Goal: Task Accomplishment & Management: Manage account settings

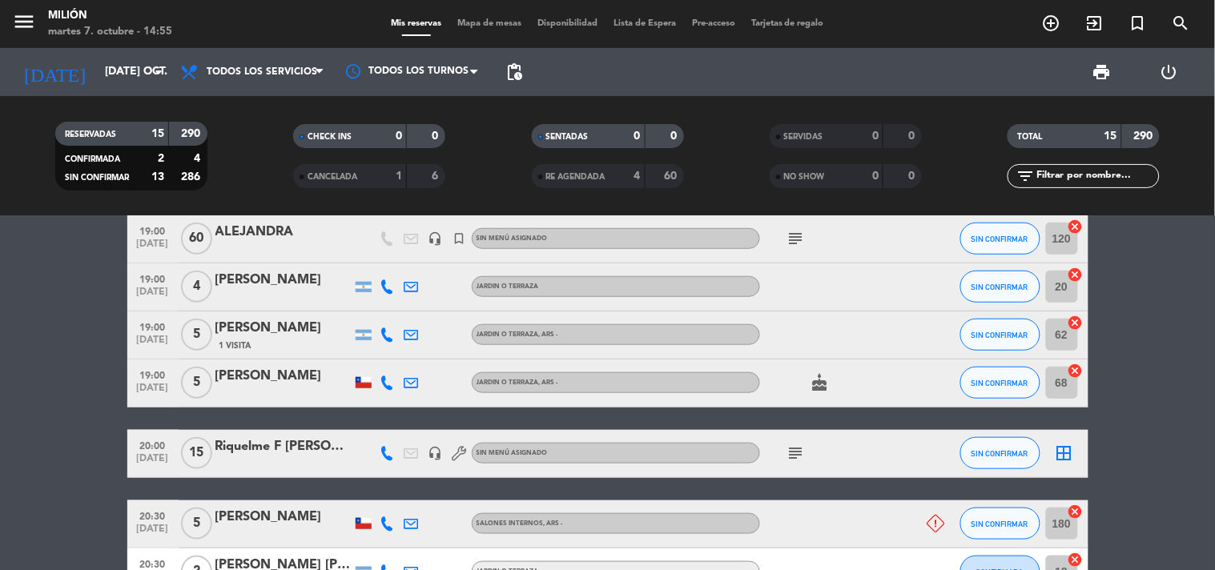
scroll to position [356, 0]
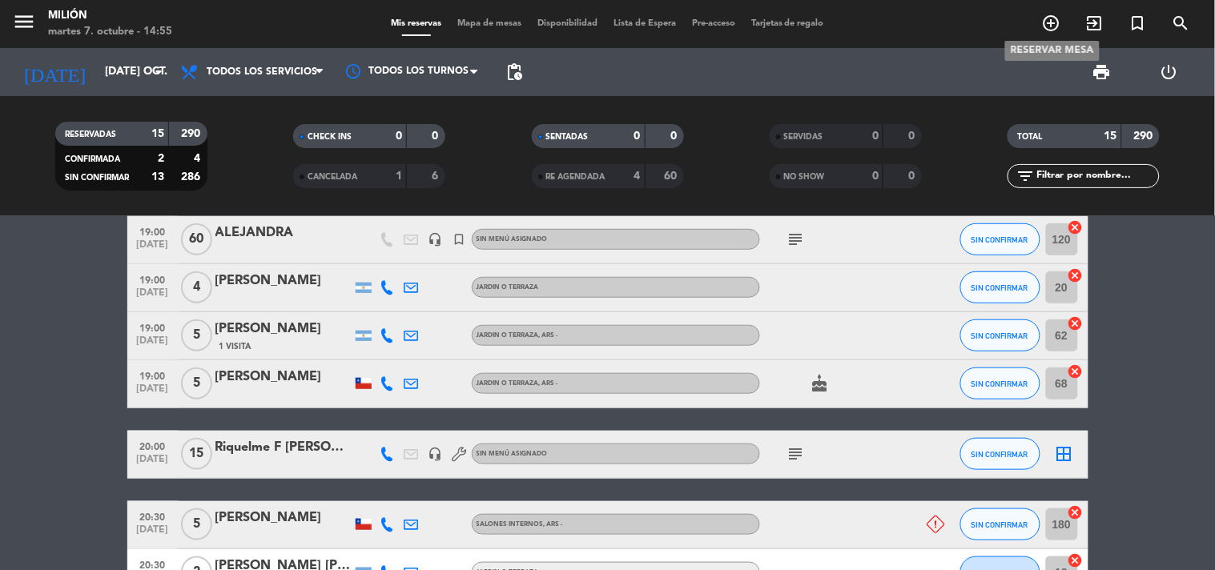
click at [1050, 16] on icon "add_circle_outline" at bounding box center [1051, 23] width 19 height 19
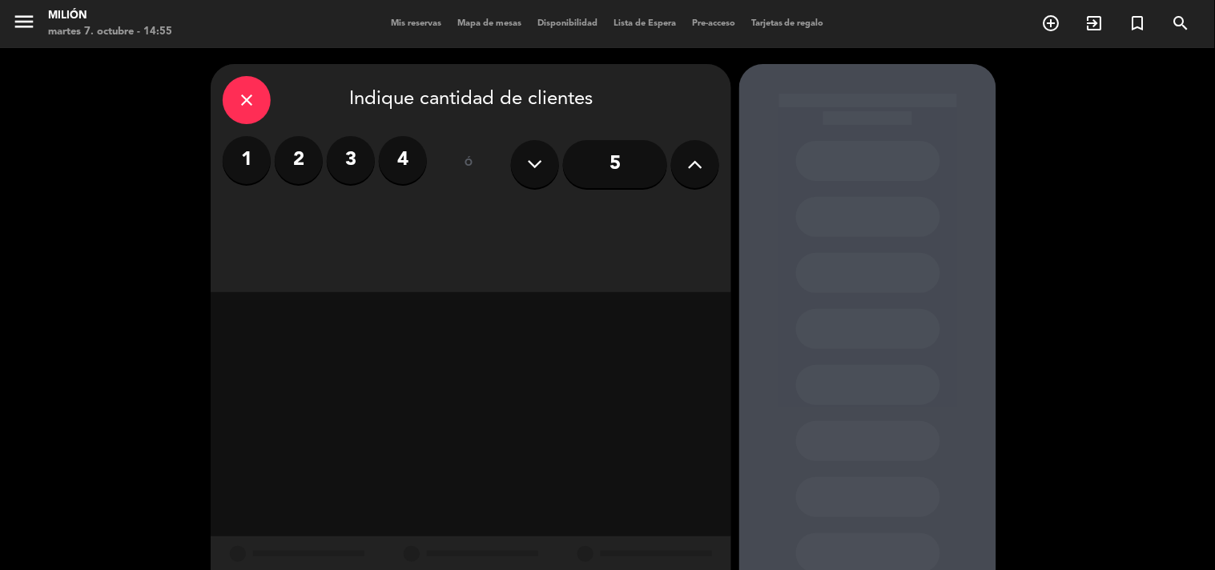
click at [694, 156] on icon at bounding box center [695, 164] width 15 height 24
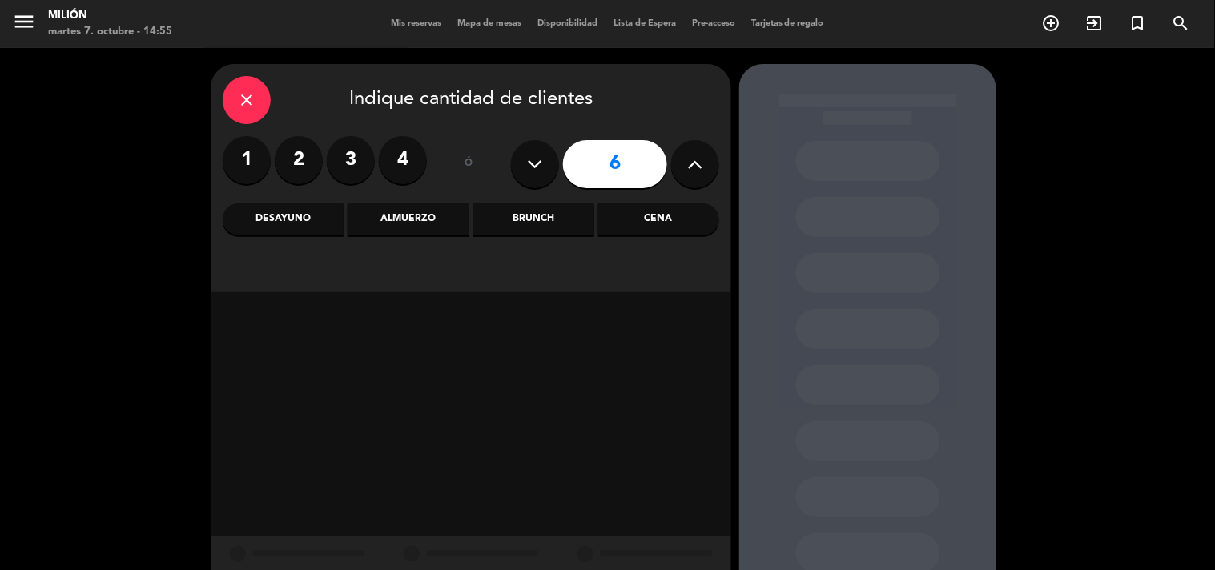
click at [694, 156] on icon at bounding box center [695, 164] width 15 height 24
type input "8"
click at [622, 222] on div "Cena" at bounding box center [658, 219] width 121 height 32
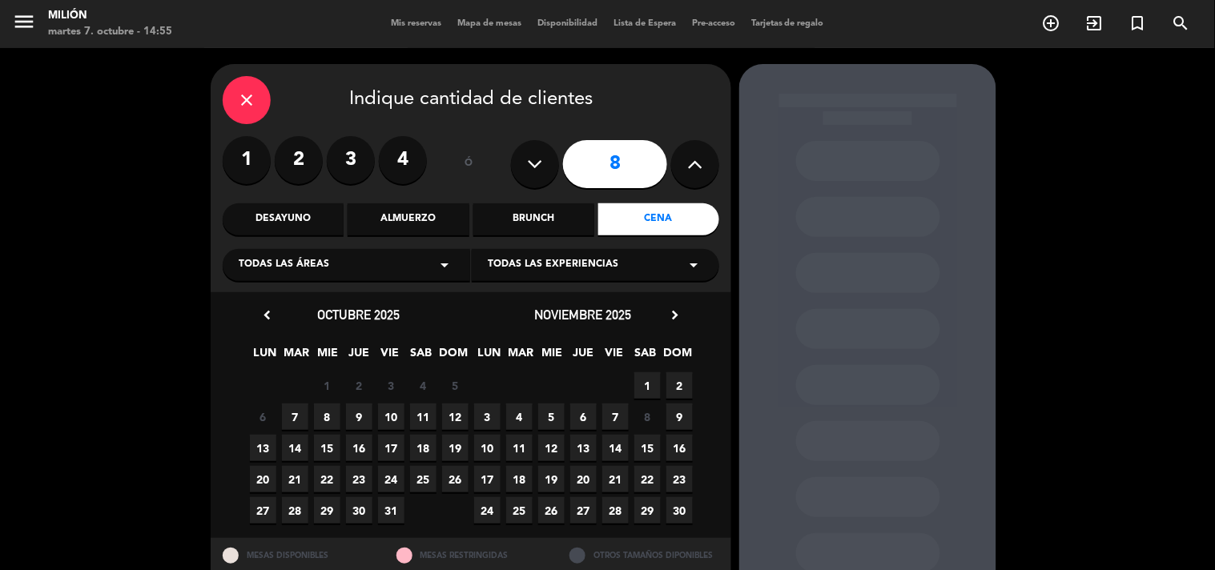
click at [294, 420] on span "7" at bounding box center [295, 417] width 26 height 26
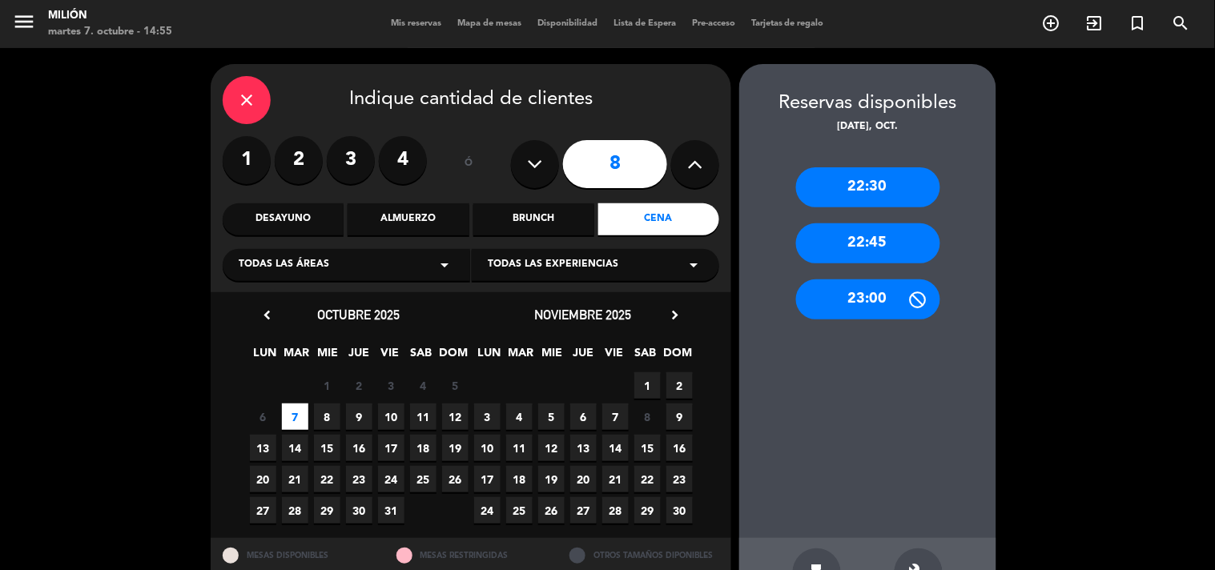
click at [249, 104] on icon "close" at bounding box center [246, 99] width 19 height 19
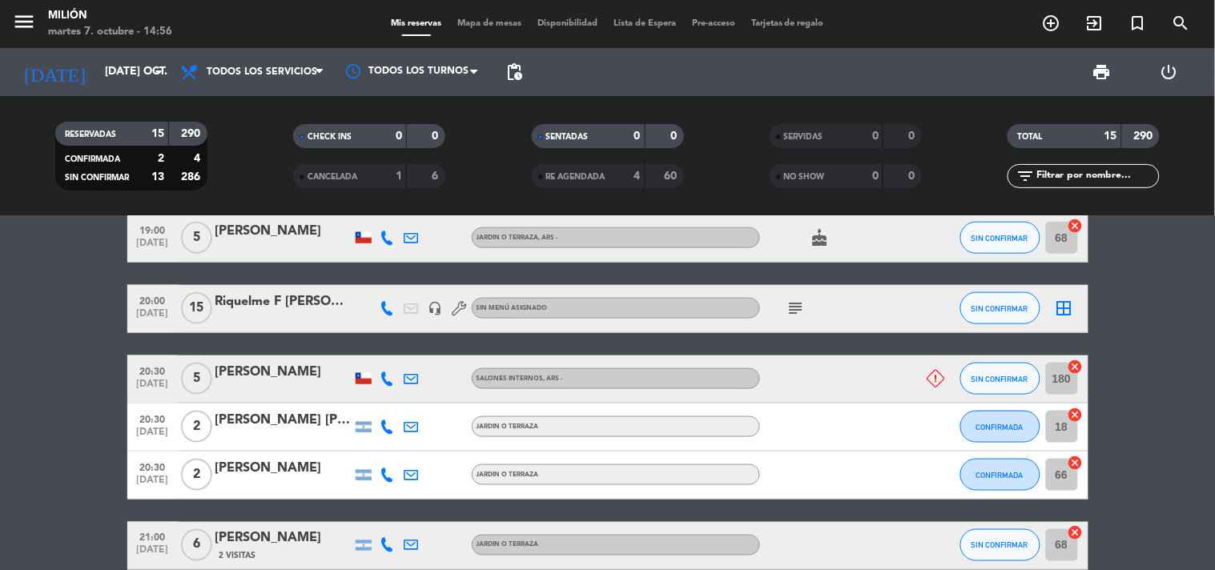
scroll to position [474, 0]
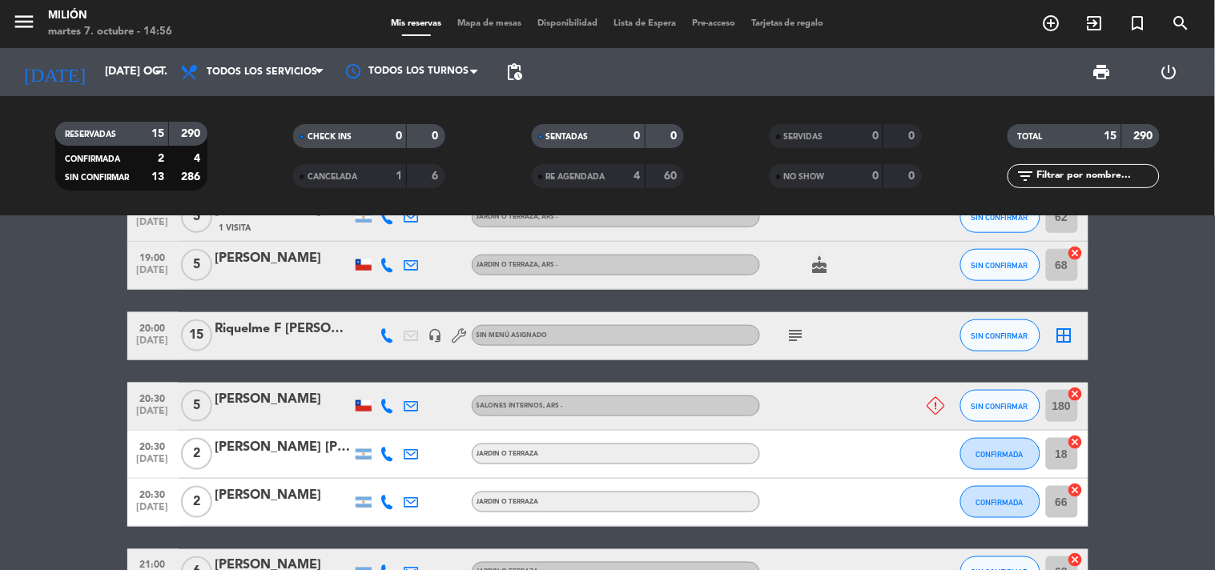
click at [801, 333] on icon "subject" at bounding box center [795, 335] width 19 height 19
click at [561, 404] on span ", ARS -" at bounding box center [553, 406] width 19 height 6
click at [932, 106] on div "RESERVADAS 15 290 CONFIRMADA 2 4 SIN CONFIRMAR 13 286 CHECK INS 0 0 CANCELADA 1…" at bounding box center [607, 156] width 1215 height 120
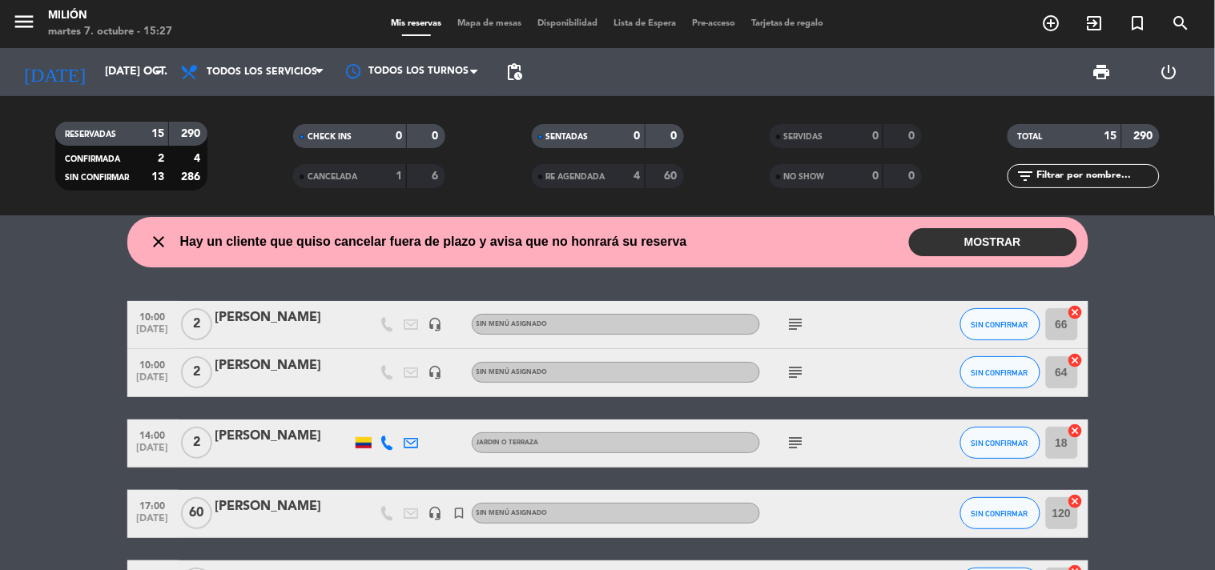
scroll to position [0, 0]
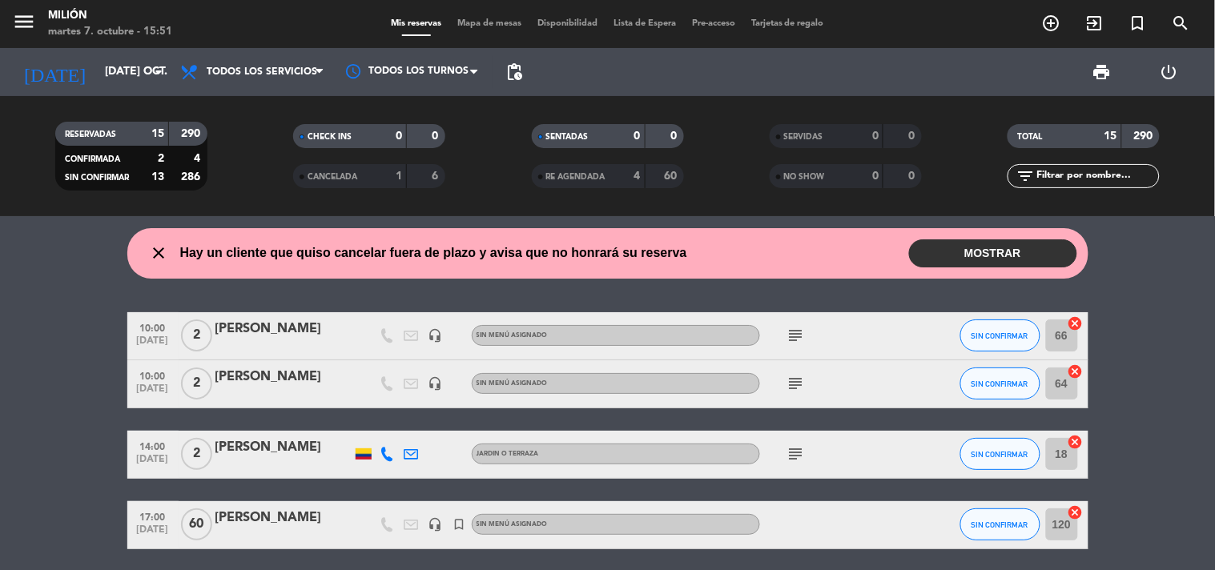
click at [381, 332] on icon at bounding box center [387, 335] width 14 height 14
click at [802, 378] on icon "subject" at bounding box center [795, 383] width 19 height 19
click at [805, 337] on icon "subject" at bounding box center [795, 335] width 19 height 19
click at [806, 378] on div "fanbag 563941 desay" at bounding box center [797, 365] width 135 height 28
click at [797, 385] on icon "subject" at bounding box center [795, 383] width 19 height 19
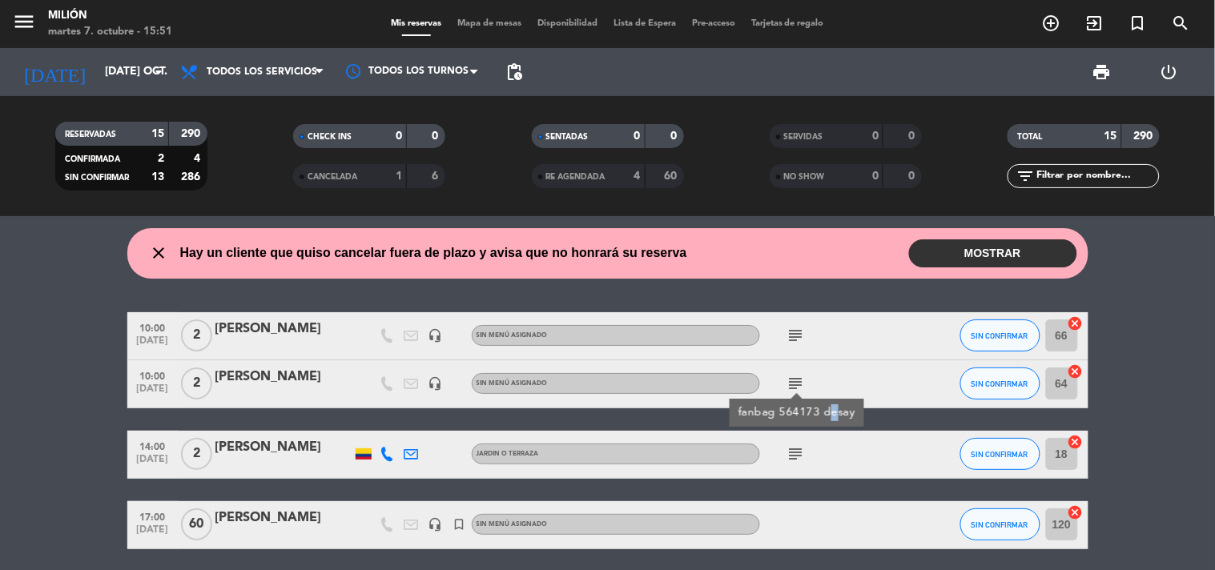
click at [830, 414] on div "fanbag 564173 desay" at bounding box center [797, 412] width 118 height 17
click at [794, 380] on icon "subject" at bounding box center [795, 383] width 19 height 19
drag, startPoint x: 821, startPoint y: 407, endPoint x: 779, endPoint y: 420, distance: 43.8
click at [779, 420] on div "fanbag 564173 desay" at bounding box center [797, 412] width 118 height 17
copy div "564173"
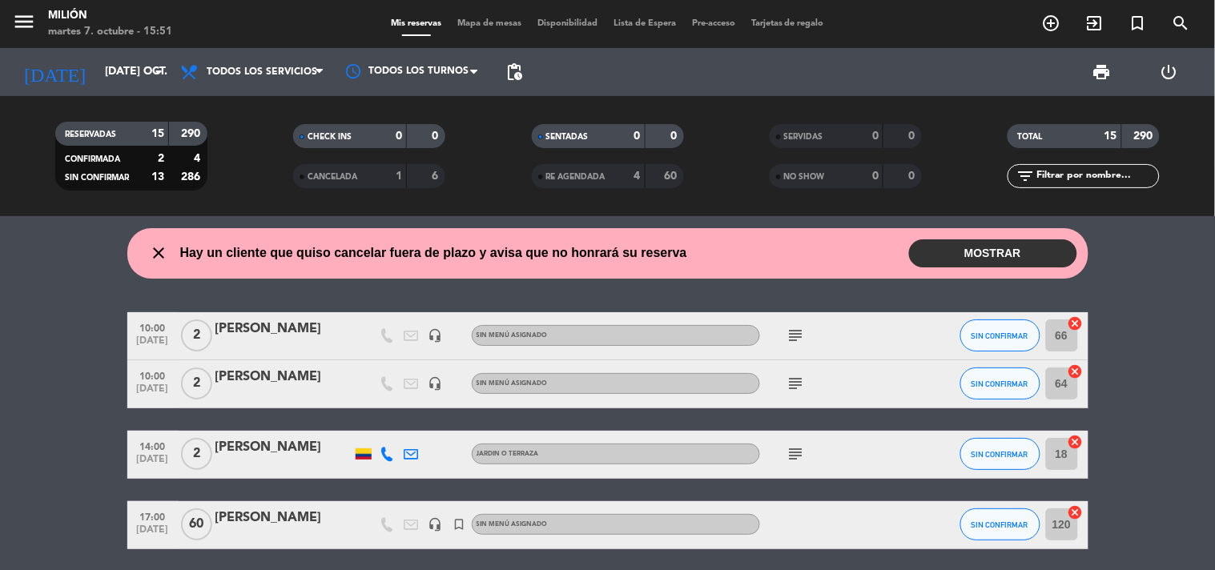
click at [806, 376] on span "subject" at bounding box center [796, 383] width 24 height 19
click at [795, 380] on icon "subject" at bounding box center [795, 383] width 19 height 19
drag, startPoint x: 821, startPoint y: 411, endPoint x: 774, endPoint y: 413, distance: 47.3
click at [774, 413] on div "fanbag 564173 desay" at bounding box center [797, 412] width 118 height 17
copy div "564173"
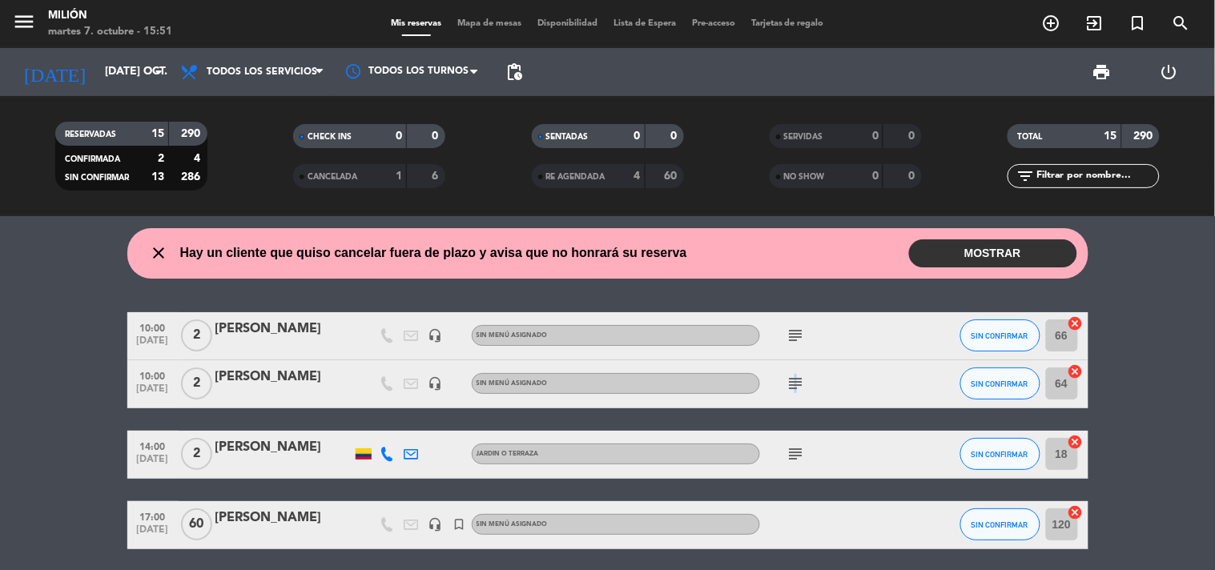
click at [794, 376] on icon "subject" at bounding box center [795, 383] width 19 height 19
copy icon "b"
copy div "64"
drag, startPoint x: 796, startPoint y: 406, endPoint x: 782, endPoint y: 411, distance: 15.2
click at [782, 411] on div "fanbag 564173 desay" at bounding box center [797, 412] width 118 height 17
